Goal: Task Accomplishment & Management: Use online tool/utility

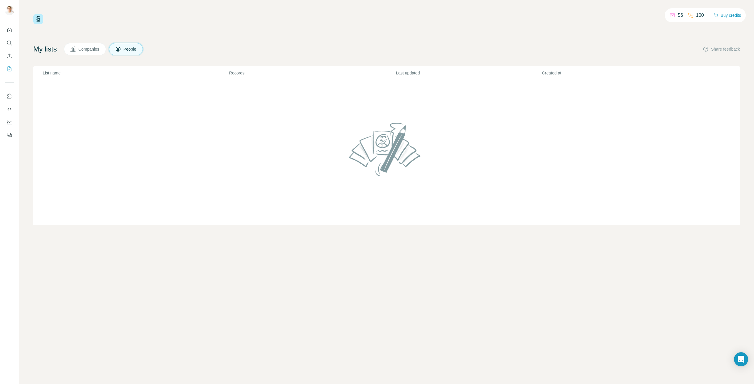
click at [127, 112] on td at bounding box center [386, 152] width 706 height 145
click at [12, 42] on icon "Search" at bounding box center [9, 43] width 6 height 6
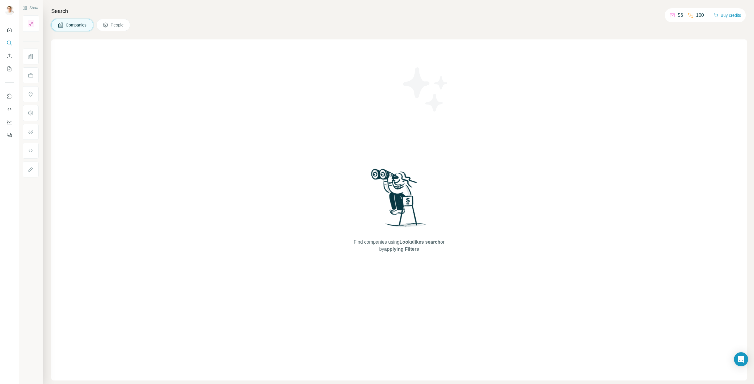
click at [119, 22] on span "People" at bounding box center [118, 25] width 14 height 6
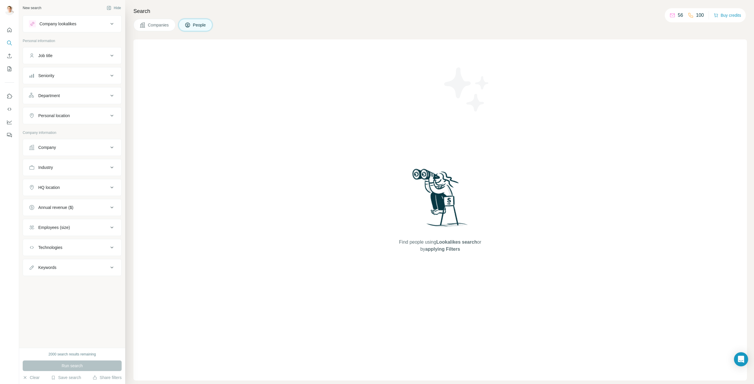
click at [195, 25] on span "People" at bounding box center [200, 25] width 14 height 6
click at [27, 377] on icon "button" at bounding box center [25, 377] width 5 height 5
click at [84, 20] on button "Company lookalikes" at bounding box center [72, 24] width 98 height 14
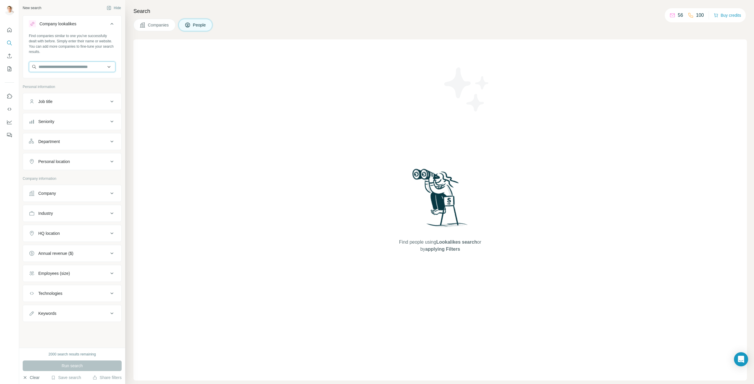
click at [86, 68] on input "text" at bounding box center [72, 67] width 87 height 11
click at [86, 66] on input "text" at bounding box center [72, 67] width 87 height 11
type input "**********"
click at [190, 83] on div "Find people using Lookalikes search or by applying Filters" at bounding box center [439, 209] width 613 height 341
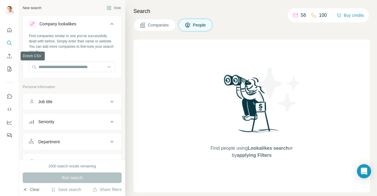
click at [7, 50] on nav at bounding box center [9, 49] width 9 height 49
click at [8, 54] on icon "Enrich CSV" at bounding box center [9, 56] width 6 height 6
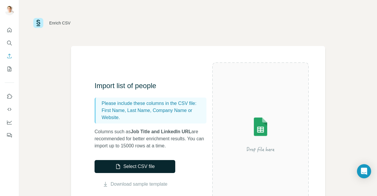
click at [136, 167] on button "Select CSV file" at bounding box center [135, 166] width 81 height 13
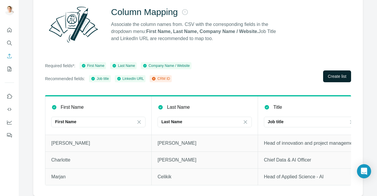
click at [336, 73] on span "Create list" at bounding box center [337, 76] width 19 height 6
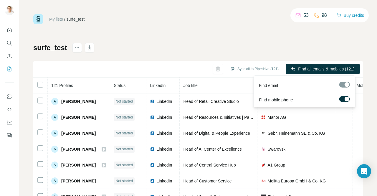
click at [346, 84] on div at bounding box center [344, 85] width 11 height 6
click at [239, 29] on div "My lists / surfe_test 53 98 Buy credits surfe_test Sync all to Pipedrive (121) …" at bounding box center [197, 123] width 329 height 219
click at [304, 66] on span "Find all emails & mobiles (121)" at bounding box center [326, 69] width 56 height 6
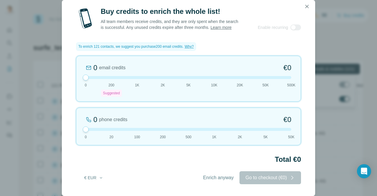
drag, startPoint x: 111, startPoint y: 71, endPoint x: 61, endPoint y: 66, distance: 50.0
click at [61, 66] on div "Buy credits to enrich the whole list! All team members receive credits, and the…" at bounding box center [188, 98] width 377 height 196
click at [210, 177] on span "Enrich anyway" at bounding box center [218, 177] width 31 height 7
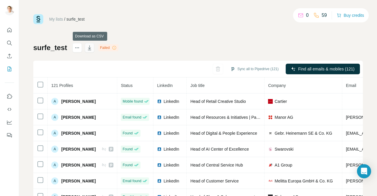
click at [91, 48] on icon "button" at bounding box center [90, 48] width 6 height 6
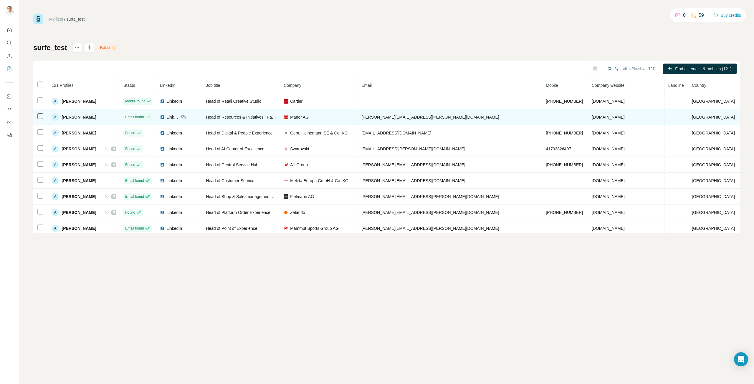
click at [542, 115] on td at bounding box center [565, 117] width 46 height 16
click at [542, 113] on td at bounding box center [565, 117] width 46 height 16
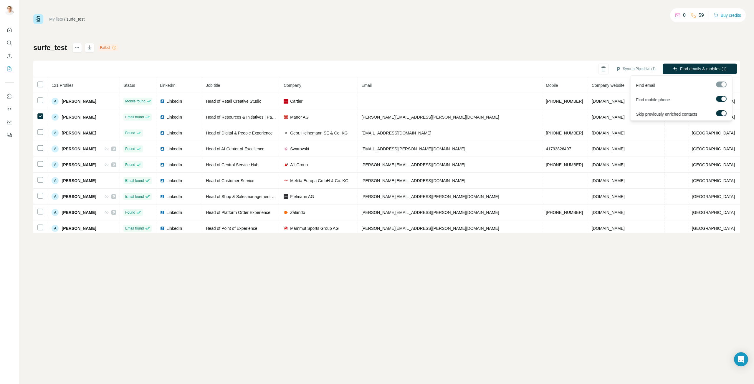
click at [722, 85] on div at bounding box center [721, 85] width 11 height 6
click at [705, 65] on button "Find emails & mobiles (1)" at bounding box center [699, 69] width 74 height 11
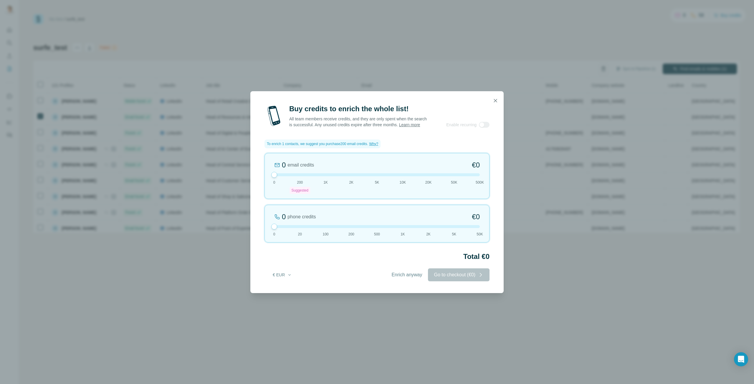
drag, startPoint x: 296, startPoint y: 173, endPoint x: 237, endPoint y: 172, distance: 58.6
click at [232, 171] on div "Buy credits to enrich the whole list! All team members receive credits, and the…" at bounding box center [377, 192] width 754 height 384
click at [395, 279] on span "Enrich anyway" at bounding box center [406, 274] width 31 height 7
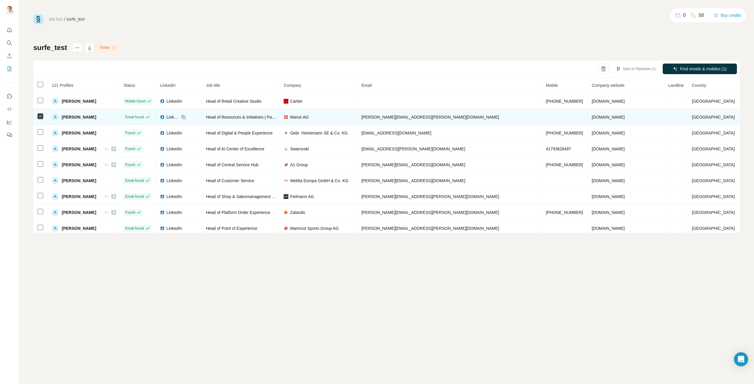
click at [542, 118] on td at bounding box center [565, 117] width 46 height 16
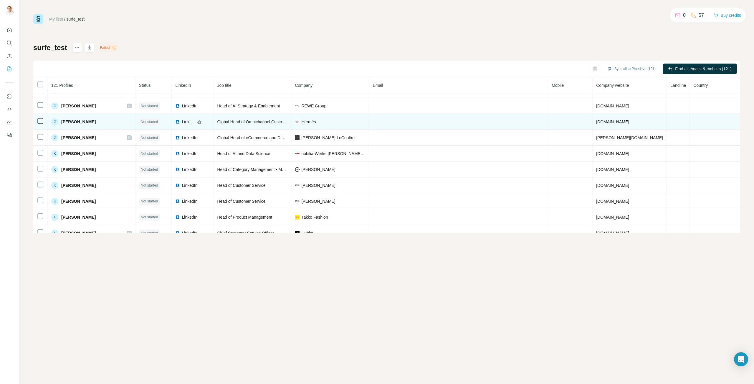
scroll to position [824, 0]
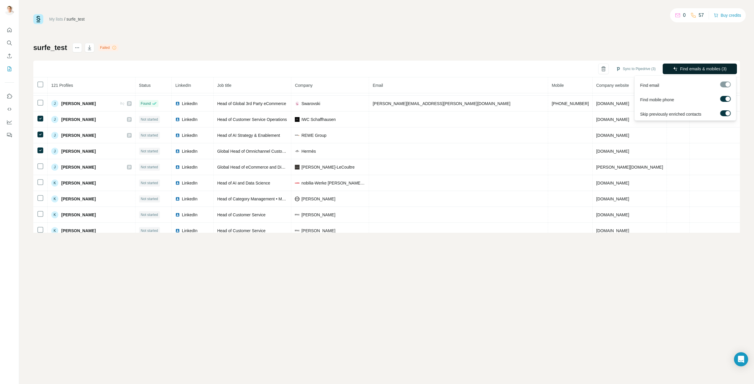
click at [702, 67] on span "Find emails & mobiles (3)" at bounding box center [703, 69] width 47 height 6
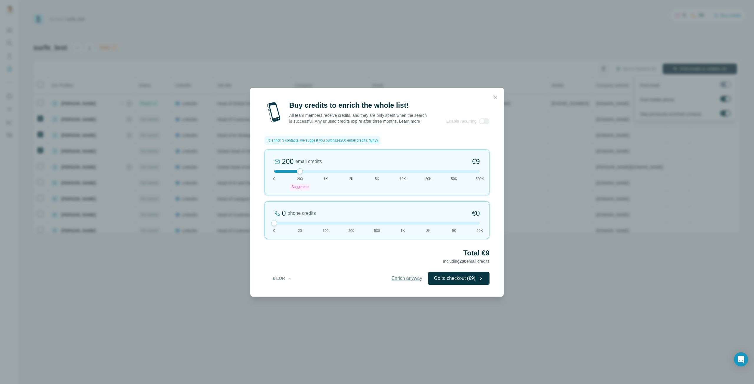
click at [400, 281] on span "Enrich anyway" at bounding box center [406, 278] width 31 height 7
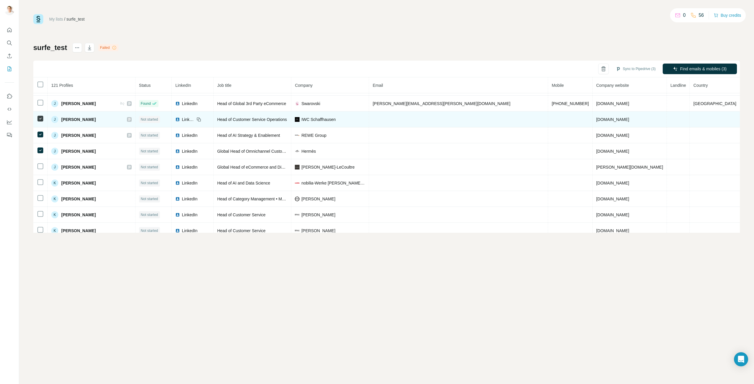
scroll to position [795, 0]
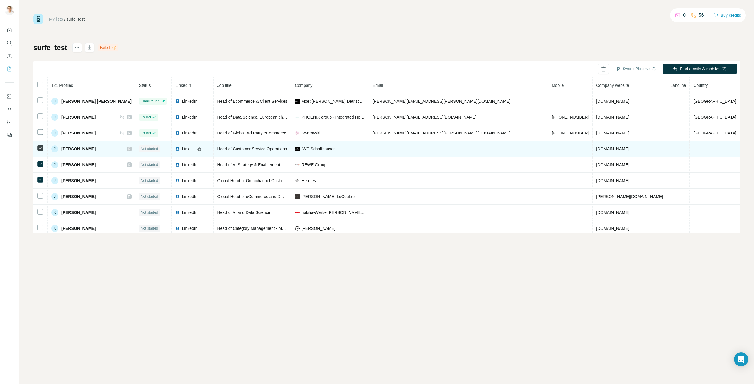
click at [195, 148] on span "LinkedIn" at bounding box center [188, 149] width 13 height 6
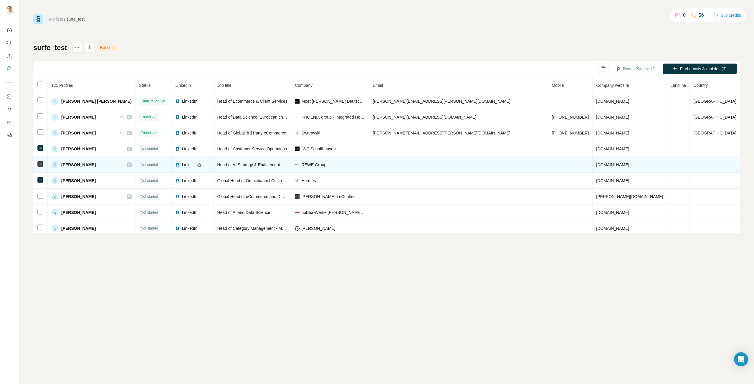
click at [195, 165] on span "LinkedIn" at bounding box center [188, 165] width 13 height 6
click at [37, 160] on icon at bounding box center [40, 163] width 7 height 7
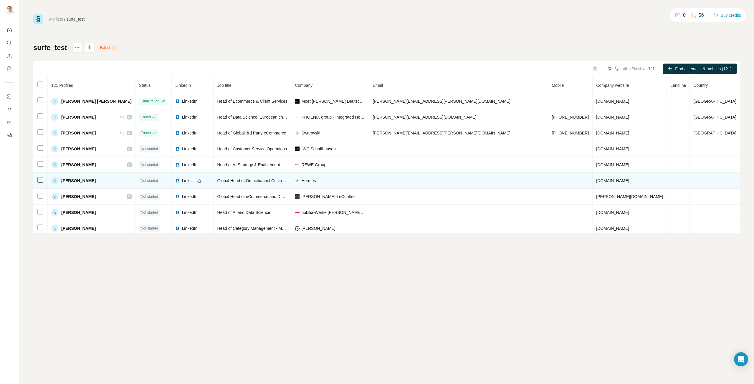
click at [195, 179] on span "LinkedIn" at bounding box center [188, 181] width 13 height 6
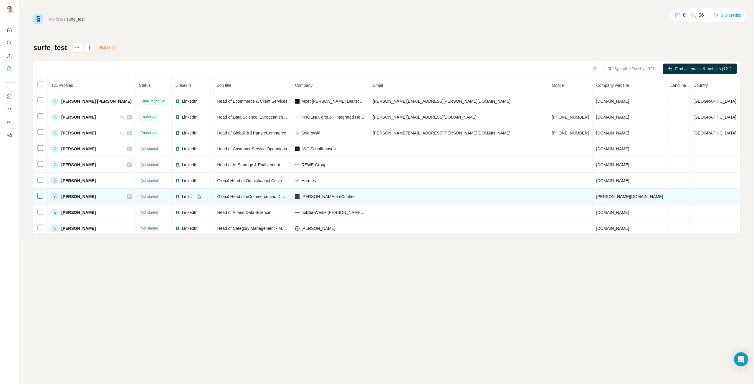
click at [195, 196] on span "LinkedIn" at bounding box center [188, 197] width 13 height 6
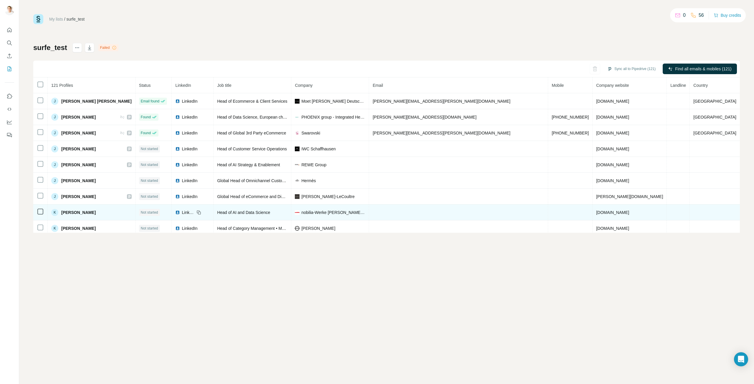
click at [195, 212] on span "LinkedIn" at bounding box center [188, 213] width 13 height 6
